Goal: Task Accomplishment & Management: Manage account settings

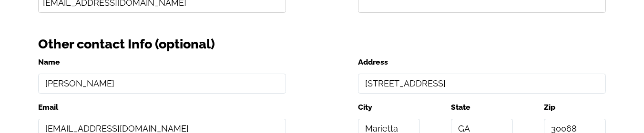
scroll to position [334, 0]
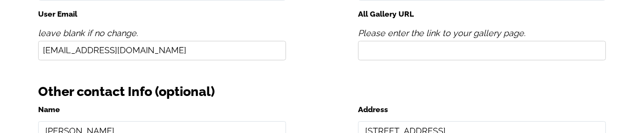
click at [393, 50] on input "All Gallery URL" at bounding box center [482, 51] width 248 height 20
type input "[URL][DOMAIN_NAME]"
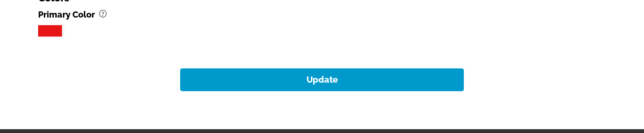
scroll to position [1144, 0]
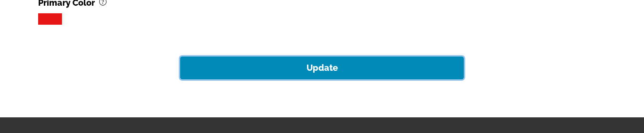
click at [320, 64] on button "Update" at bounding box center [322, 68] width 284 height 23
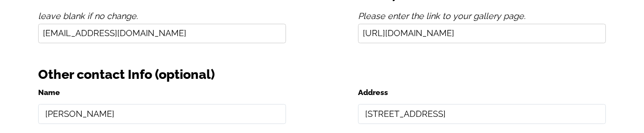
scroll to position [334, 0]
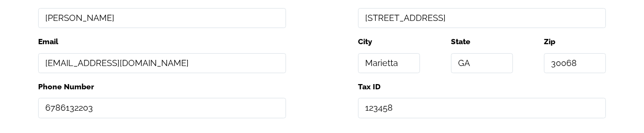
scroll to position [334, 0]
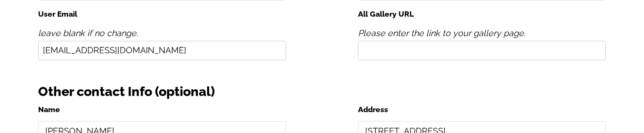
click at [399, 50] on input "All Gallery URL" at bounding box center [482, 51] width 248 height 20
type input "[URL][DOMAIN_NAME]"
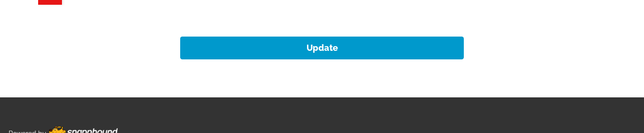
scroll to position [1192, 0]
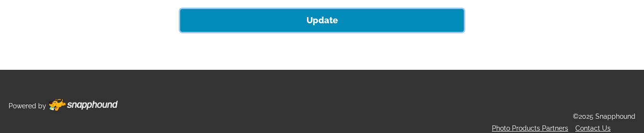
click at [298, 20] on button "Update" at bounding box center [322, 20] width 284 height 23
